Goal: Transaction & Acquisition: Purchase product/service

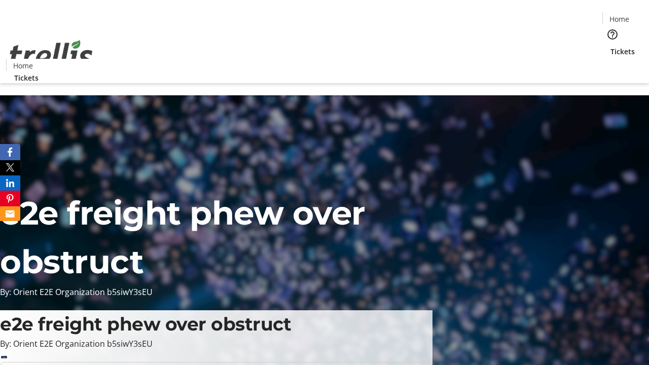
click at [611, 46] on span "Tickets" at bounding box center [623, 51] width 24 height 11
